Goal: Book appointment/travel/reservation

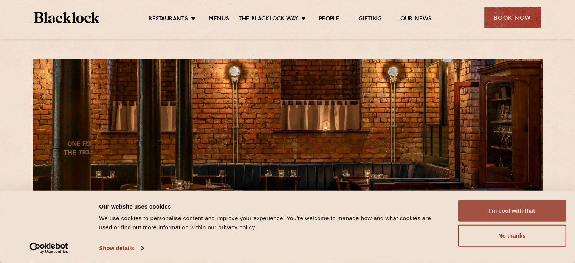
click at [511, 205] on button "I'm cool with that" at bounding box center [512, 210] width 108 height 22
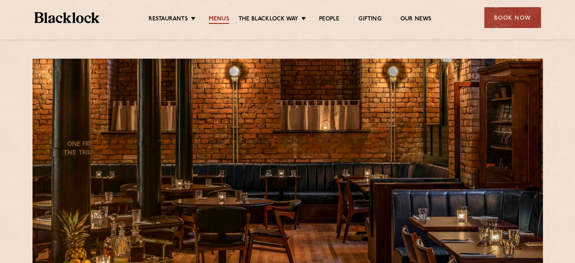
click at [224, 18] on link "Menus" at bounding box center [219, 19] width 20 height 8
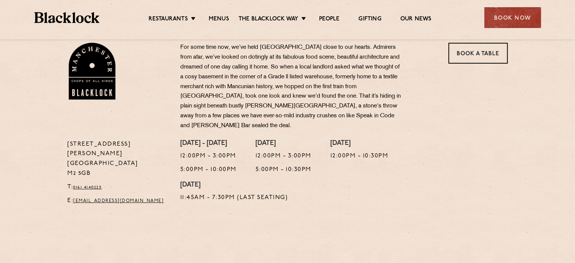
scroll to position [264, 0]
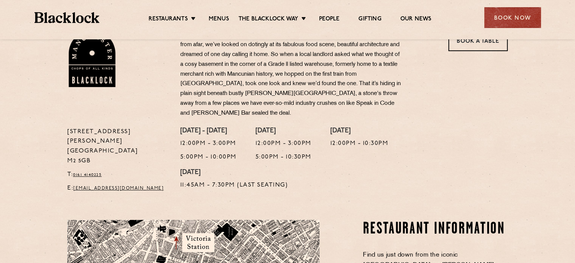
click at [485, 51] on div "Book a Table" at bounding box center [475, 78] width 75 height 97
click at [484, 46] on link "Book a Table" at bounding box center [477, 40] width 59 height 21
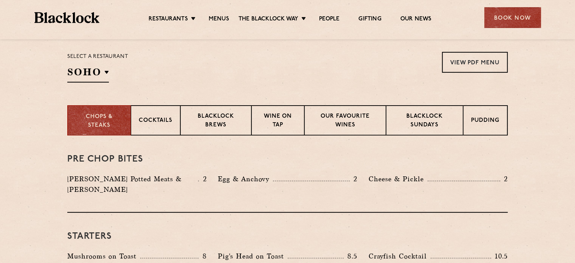
scroll to position [189, 0]
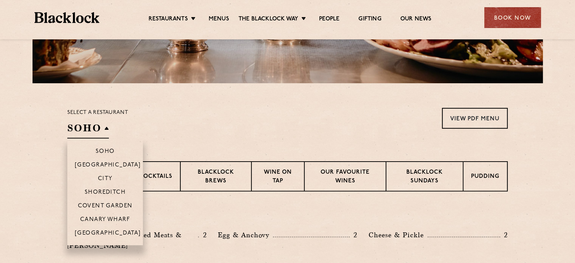
click at [102, 131] on h2 "SOHO" at bounding box center [88, 129] width 42 height 17
click at [109, 234] on p "[GEOGRAPHIC_DATA]" at bounding box center [108, 234] width 66 height 8
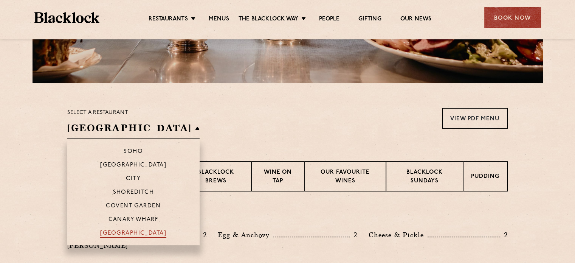
click at [107, 237] on p "[GEOGRAPHIC_DATA]" at bounding box center [133, 234] width 66 height 8
click at [107, 233] on p "[GEOGRAPHIC_DATA]" at bounding box center [133, 234] width 66 height 8
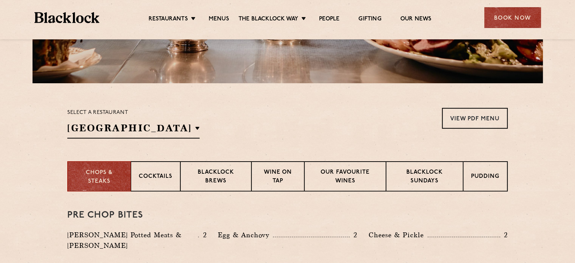
click at [321, 135] on div "Select a restaurant [GEOGRAPHIC_DATA] [GEOGRAPHIC_DATA] [GEOGRAPHIC_DATA] [GEOG…" at bounding box center [287, 123] width 440 height 31
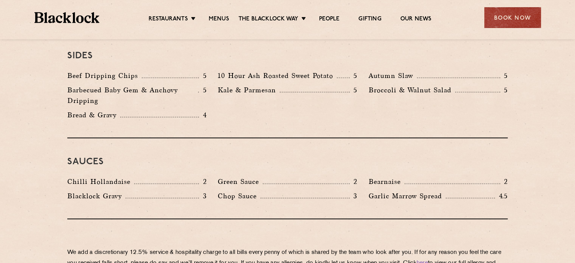
scroll to position [1171, 0]
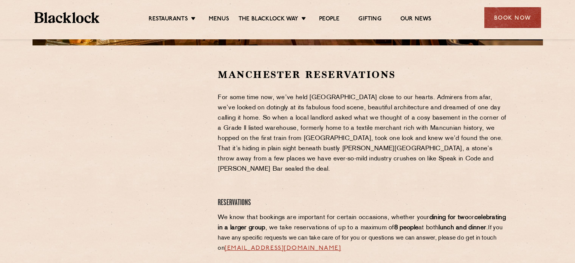
scroll to position [113, 0]
